Goal: Navigation & Orientation: Find specific page/section

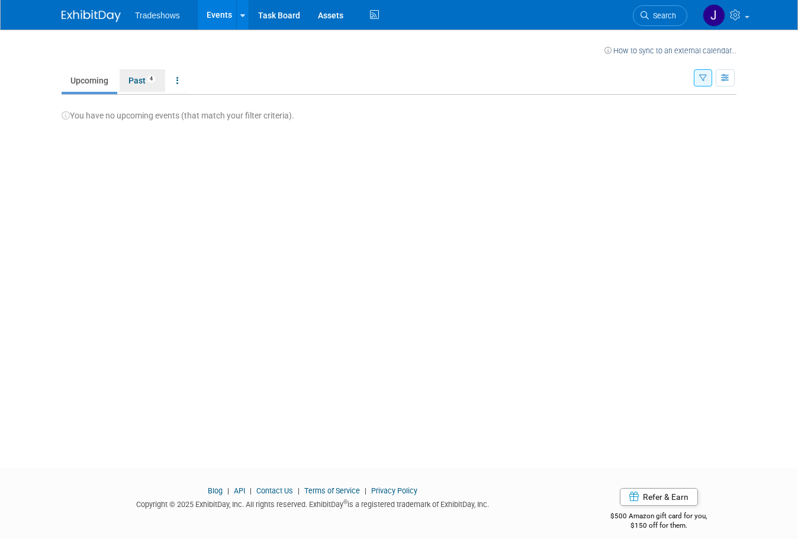
click at [126, 79] on link "Past 4" at bounding box center [143, 80] width 46 height 23
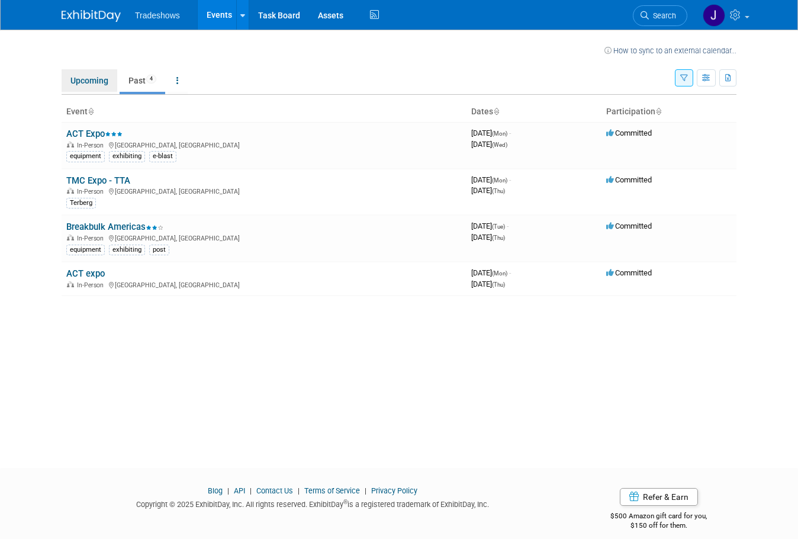
click at [78, 77] on link "Upcoming" at bounding box center [90, 80] width 56 height 23
